Goal: Task Accomplishment & Management: Manage account settings

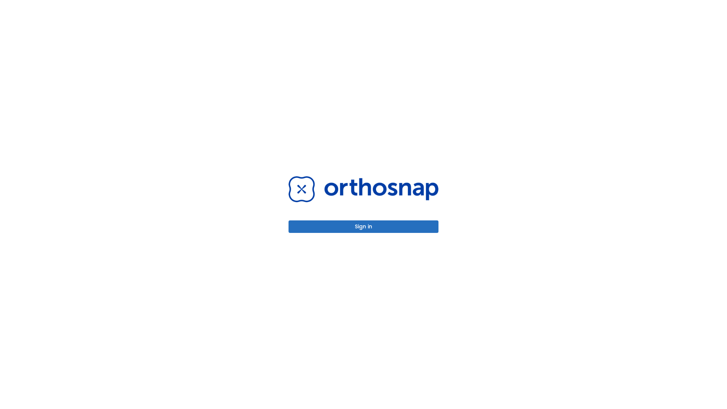
click at [364, 227] on button "Sign in" at bounding box center [364, 226] width 150 height 13
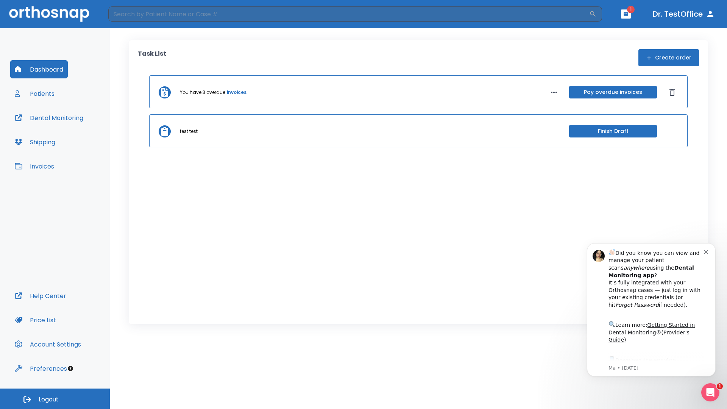
click at [55, 399] on span "Logout" at bounding box center [49, 399] width 20 height 8
